Goal: Task Accomplishment & Management: Use online tool/utility

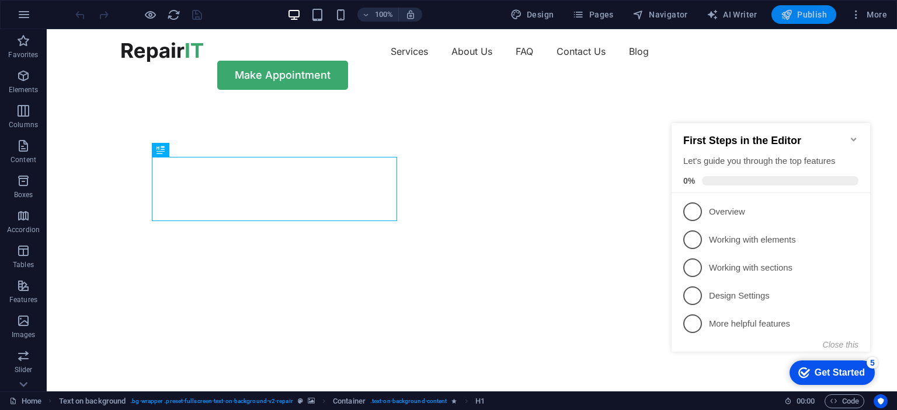
click at [808, 12] on span "Publish" at bounding box center [804, 15] width 46 height 12
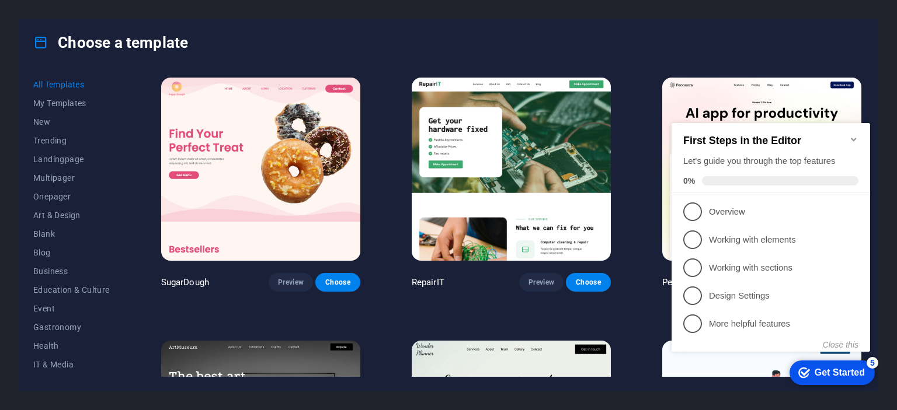
click at [859, 128] on div "First Steps in the Editor Let's guide you through the top features 0%" at bounding box center [771, 158] width 199 height 70
click at [857, 135] on icon "Minimize checklist" at bounding box center [853, 139] width 9 height 9
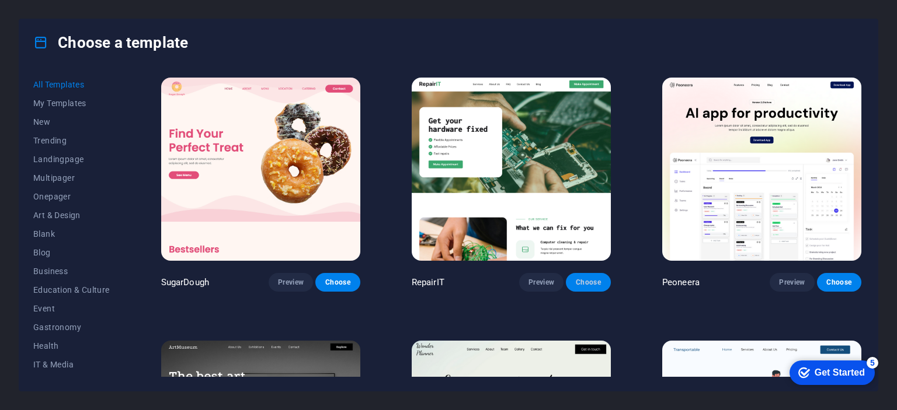
click at [591, 284] on span "Choose" at bounding box center [588, 282] width 26 height 9
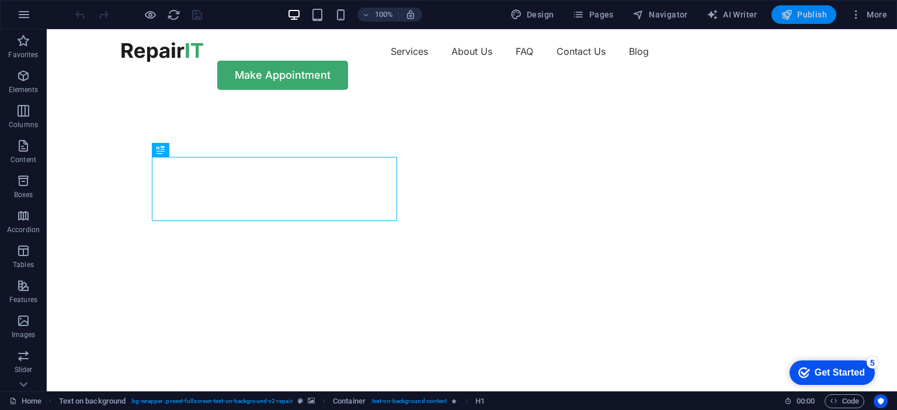
click at [819, 12] on span "Publish" at bounding box center [804, 15] width 46 height 12
